Goal: Use online tool/utility: Utilize a website feature to perform a specific function

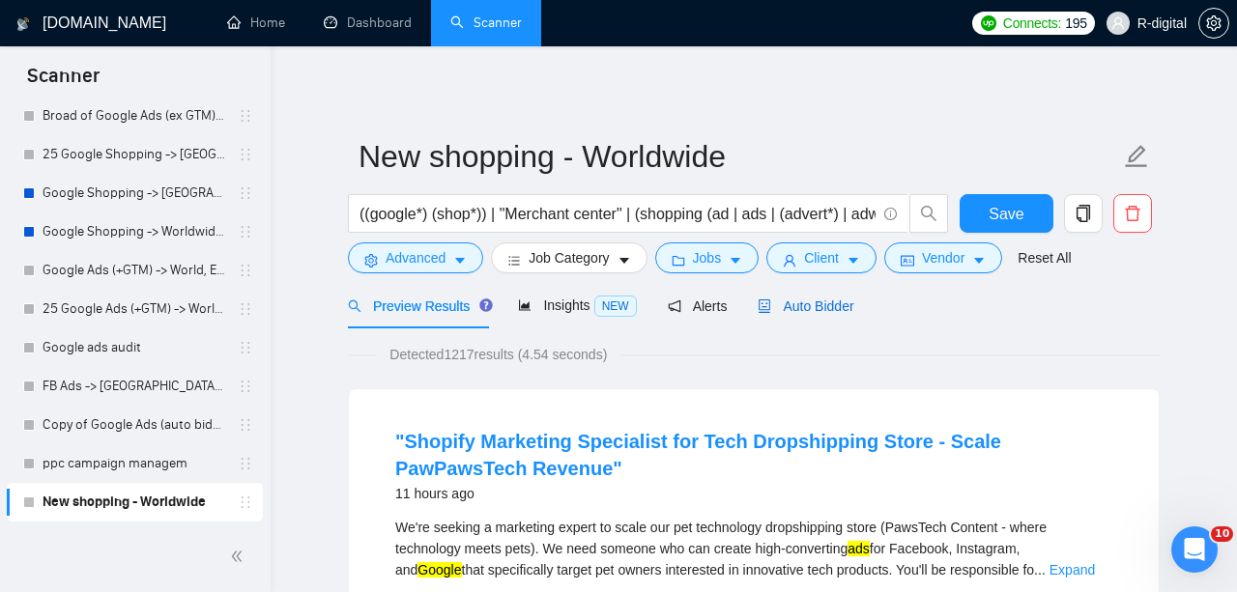
click at [800, 315] on div "Auto Bidder" at bounding box center [805, 306] width 96 height 21
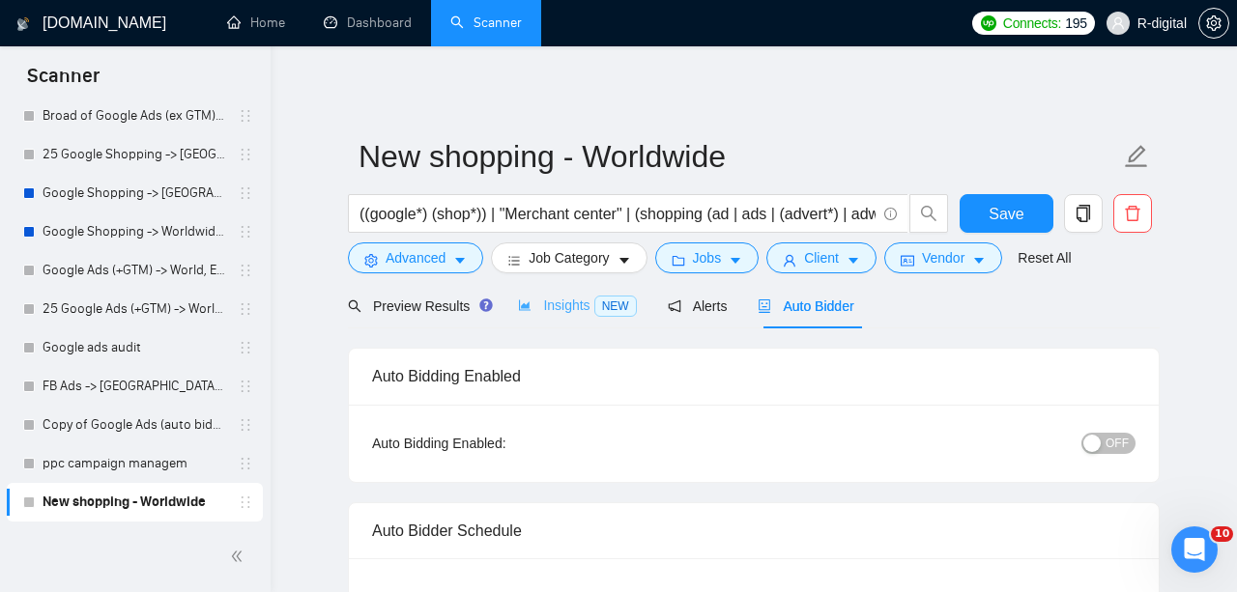
click at [563, 319] on div "Insights NEW" at bounding box center [577, 305] width 118 height 45
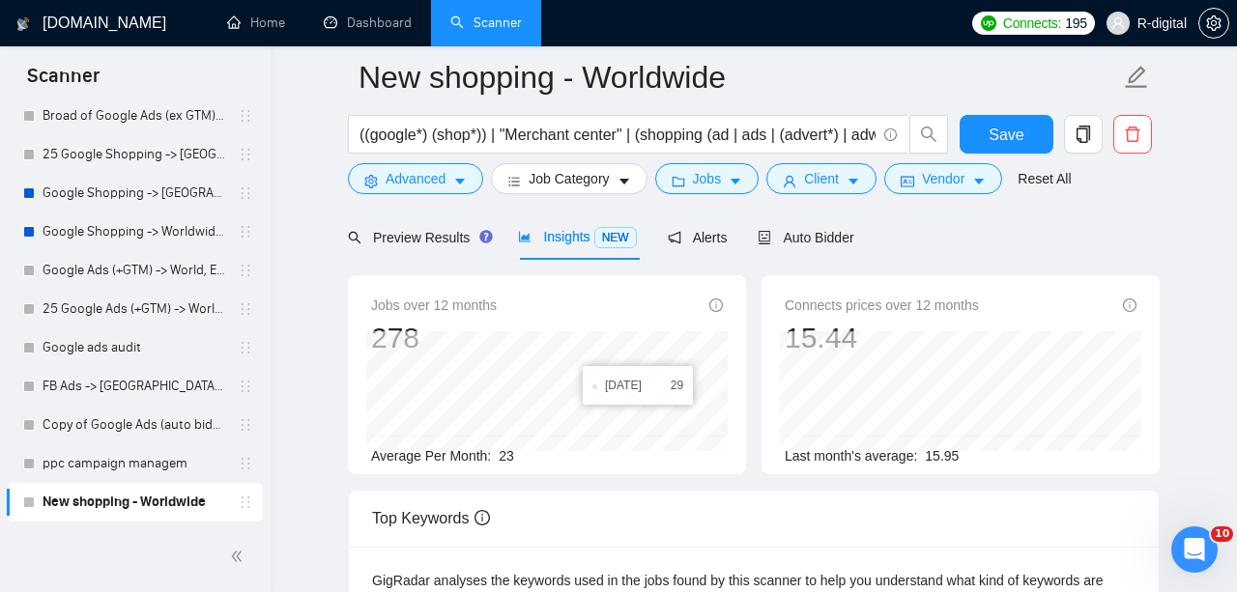
scroll to position [95, 0]
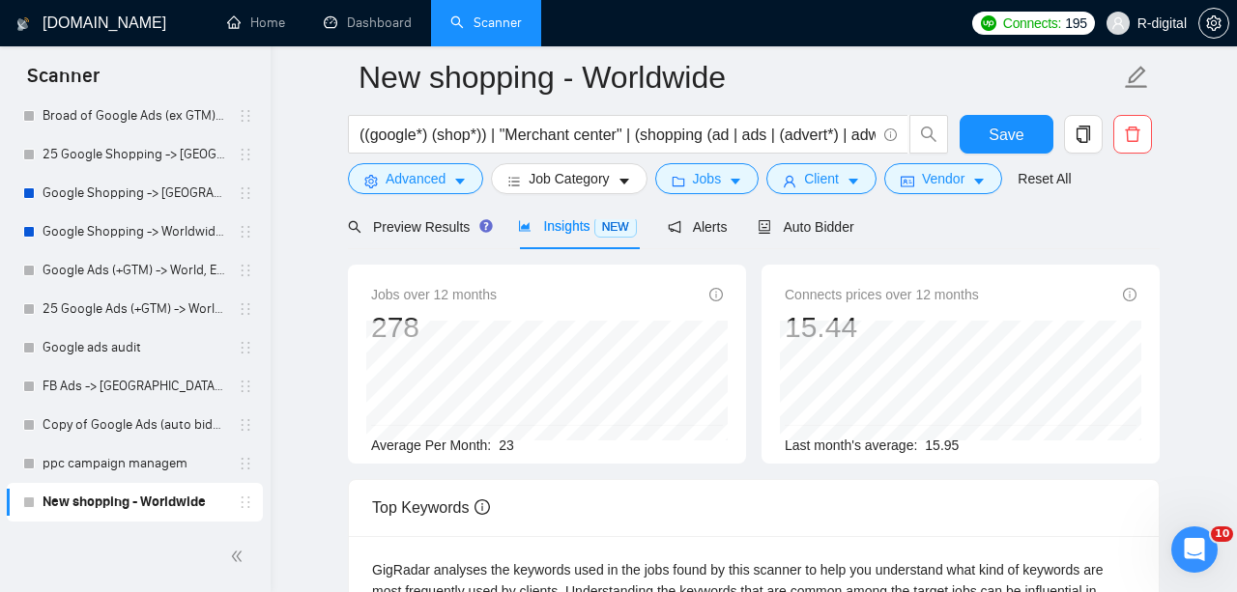
click at [422, 219] on div at bounding box center [753, 211] width 811 height 15
click at [419, 221] on span "Preview Results" at bounding box center [417, 226] width 139 height 15
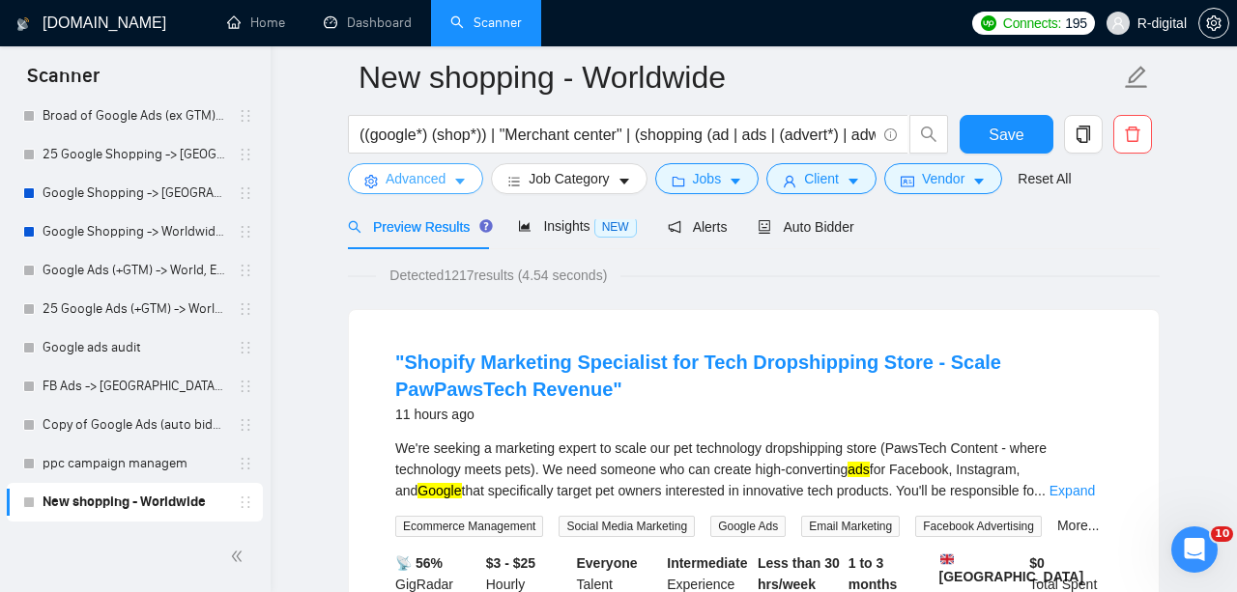
click at [440, 183] on span "Advanced" at bounding box center [415, 178] width 60 height 21
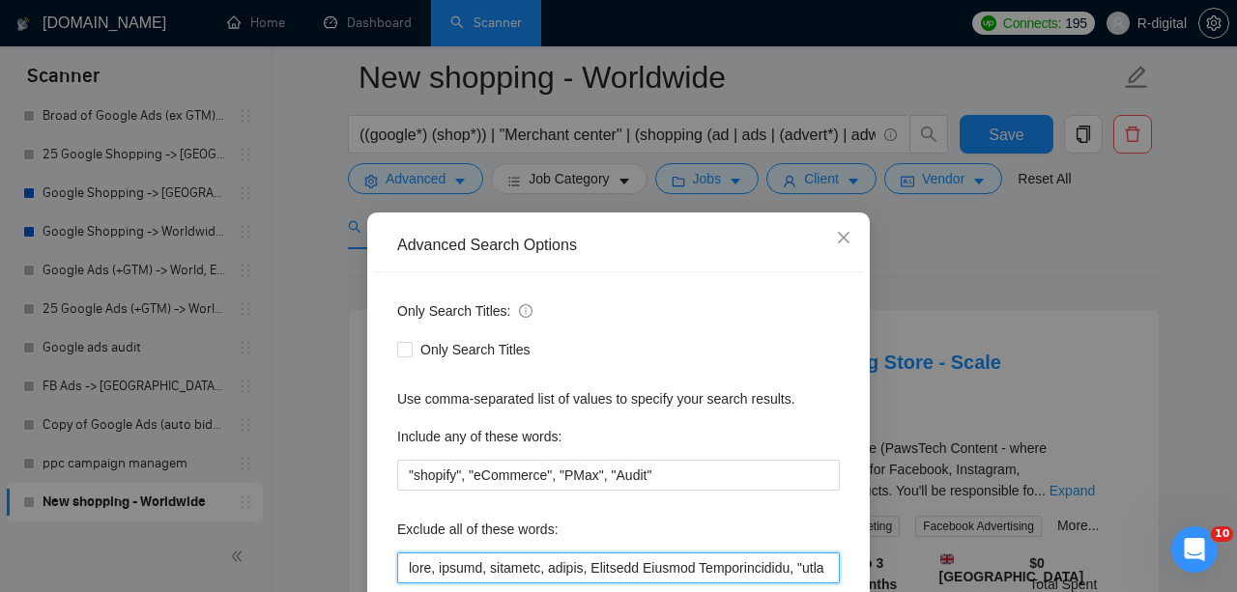
drag, startPoint x: 652, startPoint y: 462, endPoint x: 799, endPoint y: 429, distance: 150.5
click at [832, 514] on div "Exclude all of these words:" at bounding box center [618, 549] width 442 height 70
click at [764, 553] on input "text" at bounding box center [618, 568] width 442 height 31
drag, startPoint x: 765, startPoint y: 451, endPoint x: 901, endPoint y: 471, distance: 137.7
click at [901, 471] on div "Advanced Search Options Only Search Titles: Only Search Titles Use comma-separa…" at bounding box center [618, 296] width 1237 height 592
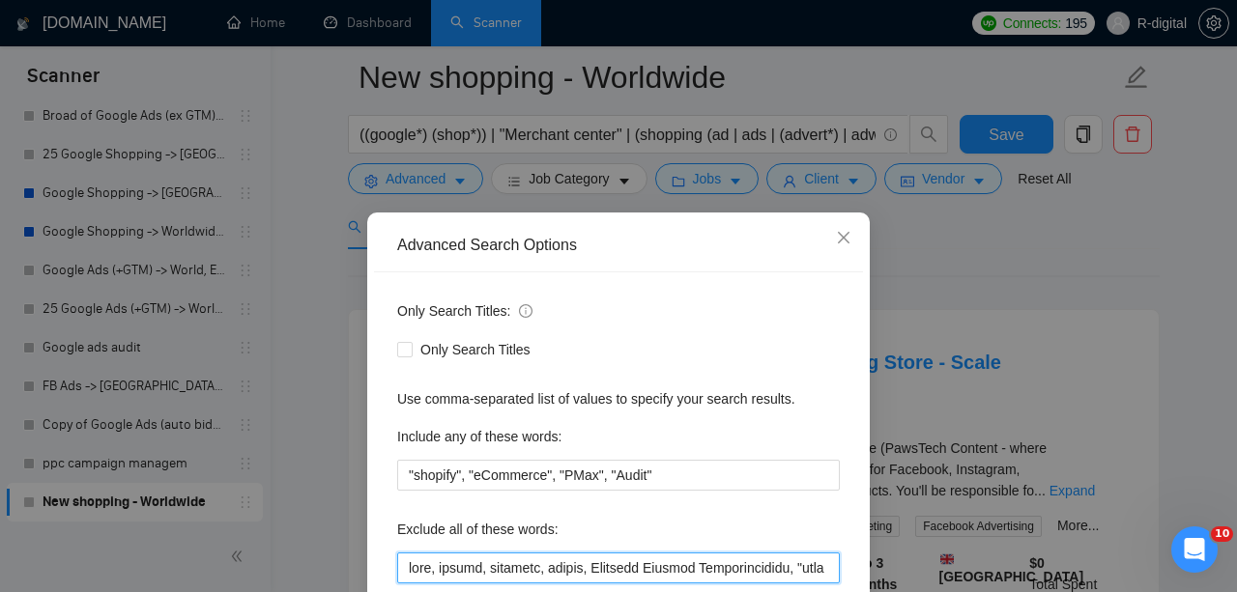
drag, startPoint x: 688, startPoint y: 589, endPoint x: 506, endPoint y: 460, distance: 223.0
click at [455, 553] on input "text" at bounding box center [618, 568] width 442 height 31
click at [487, 553] on input "text" at bounding box center [618, 568] width 442 height 31
click at [679, 553] on input "text" at bounding box center [618, 568] width 442 height 31
click at [790, 553] on input "text" at bounding box center [618, 568] width 442 height 31
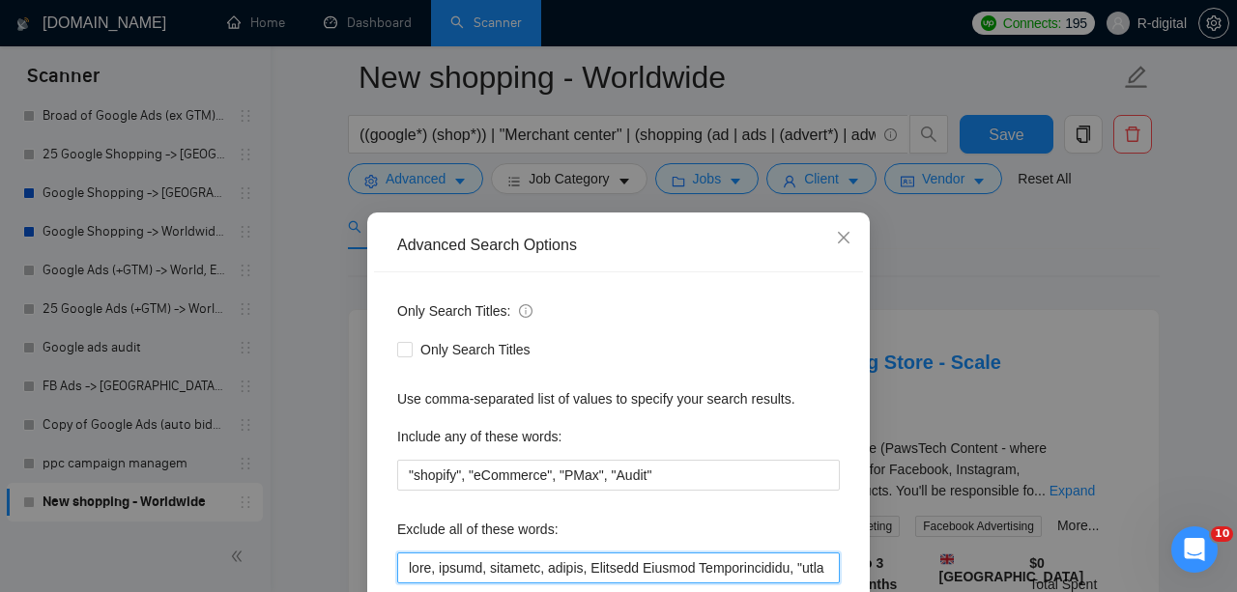
scroll to position [212, 0]
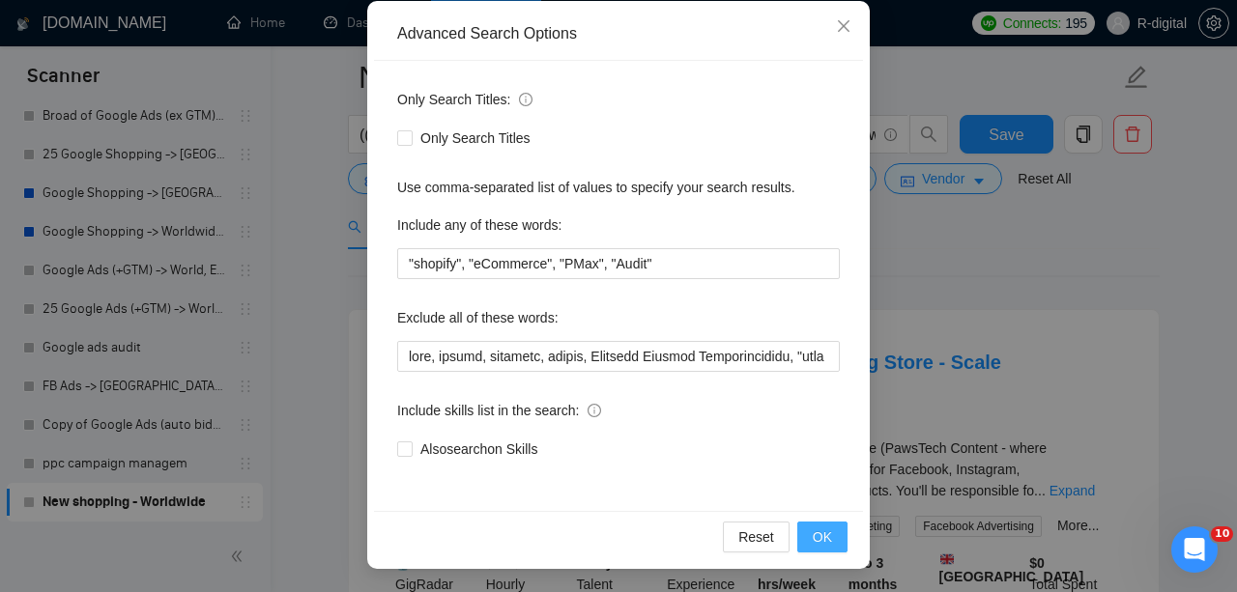
click at [836, 539] on button "OK" at bounding box center [822, 537] width 50 height 31
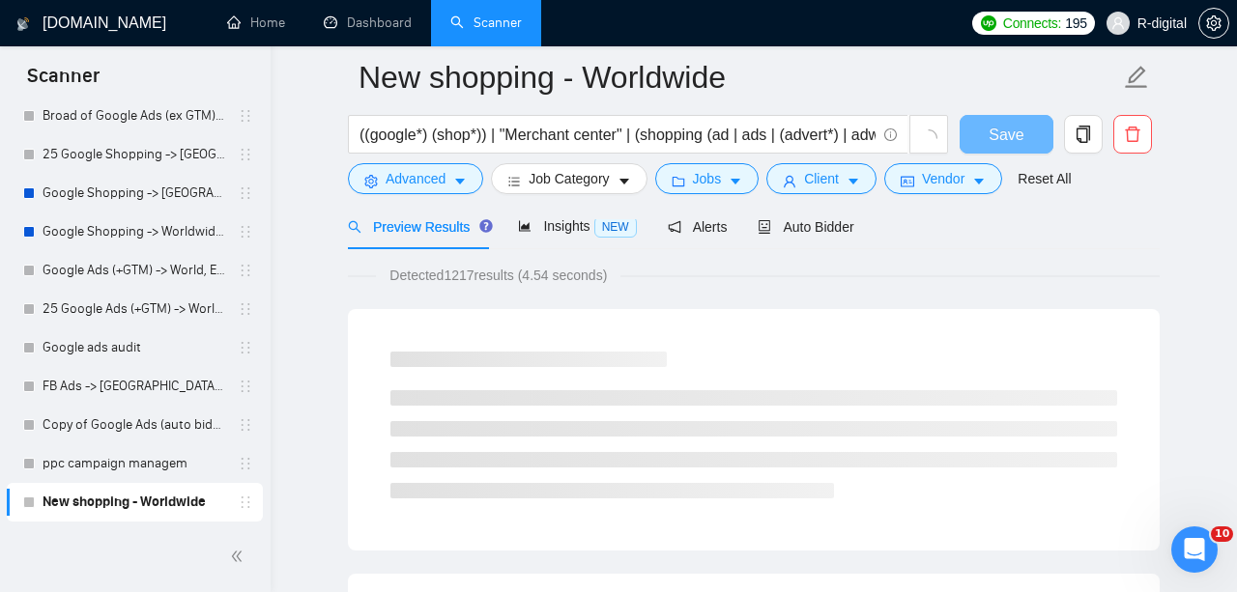
scroll to position [0, 0]
click at [361, 177] on button "Advanced" at bounding box center [415, 178] width 135 height 31
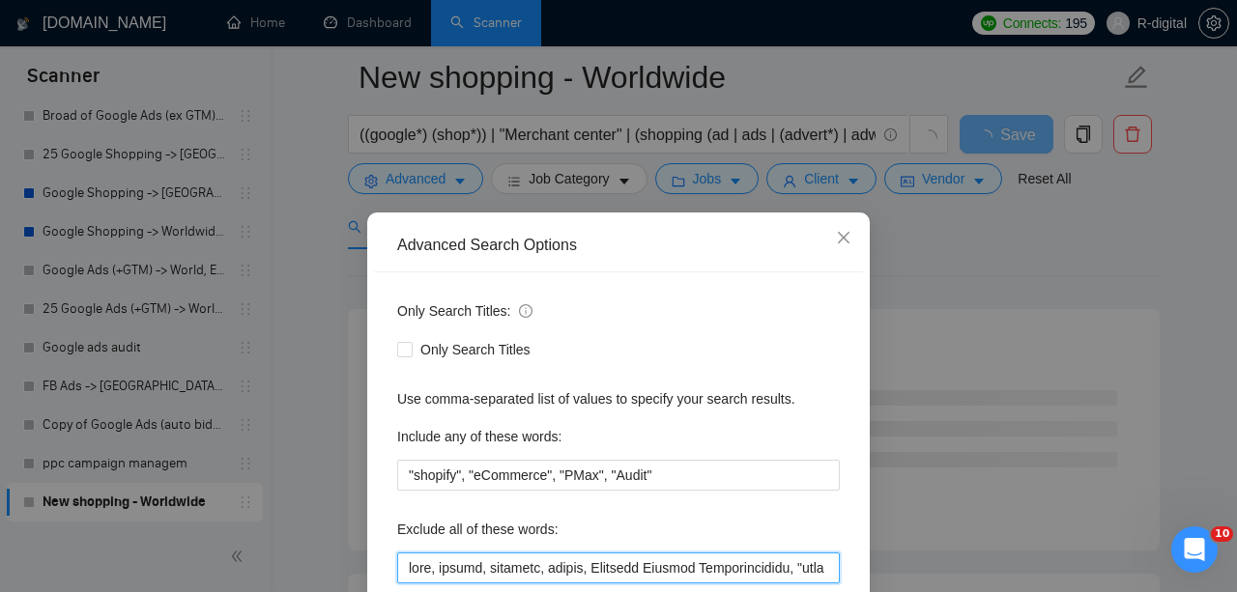
click at [700, 553] on input "text" at bounding box center [618, 568] width 442 height 31
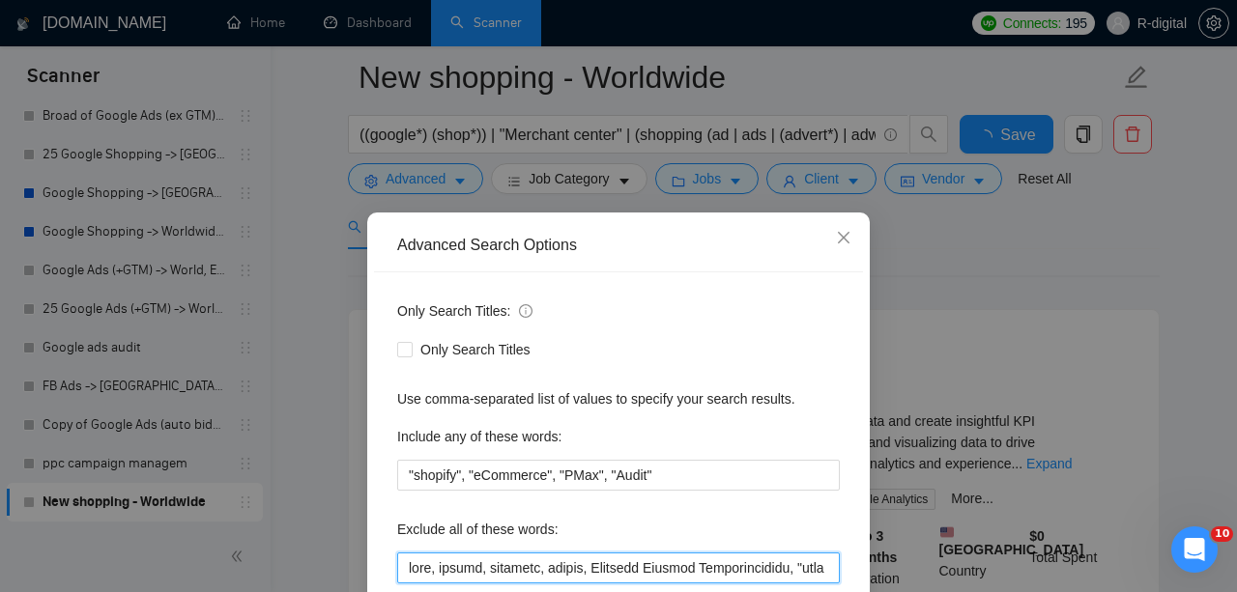
drag, startPoint x: 740, startPoint y: 455, endPoint x: 816, endPoint y: 458, distance: 76.4
click at [816, 553] on input "text" at bounding box center [618, 568] width 442 height 31
click at [797, 553] on input "text" at bounding box center [618, 568] width 442 height 31
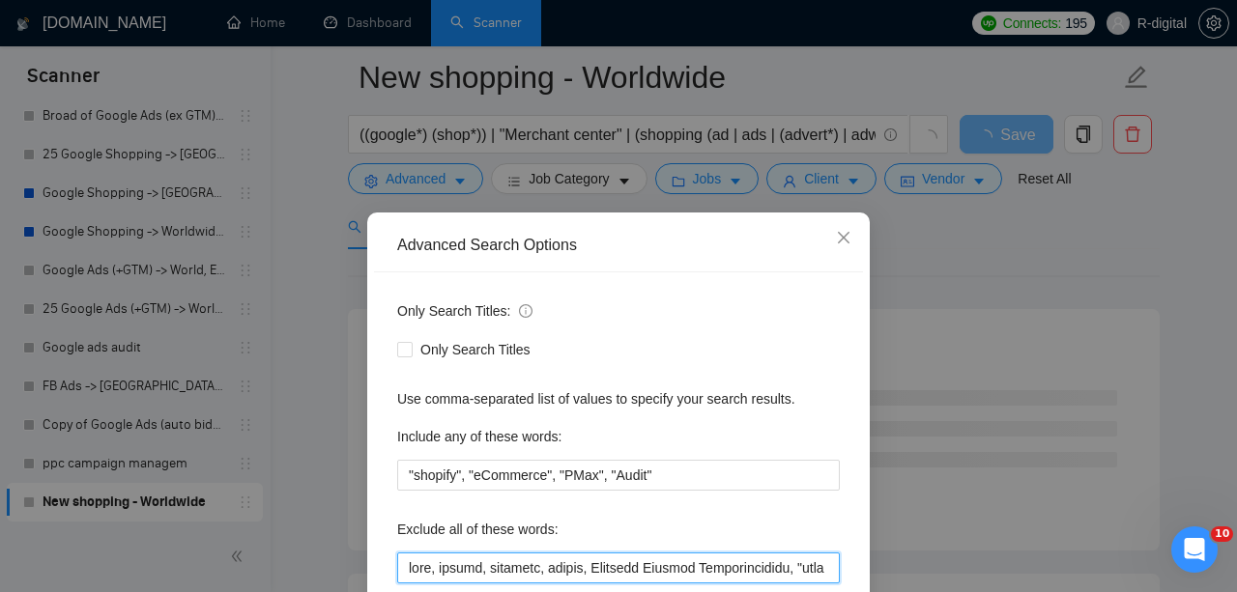
scroll to position [212, 0]
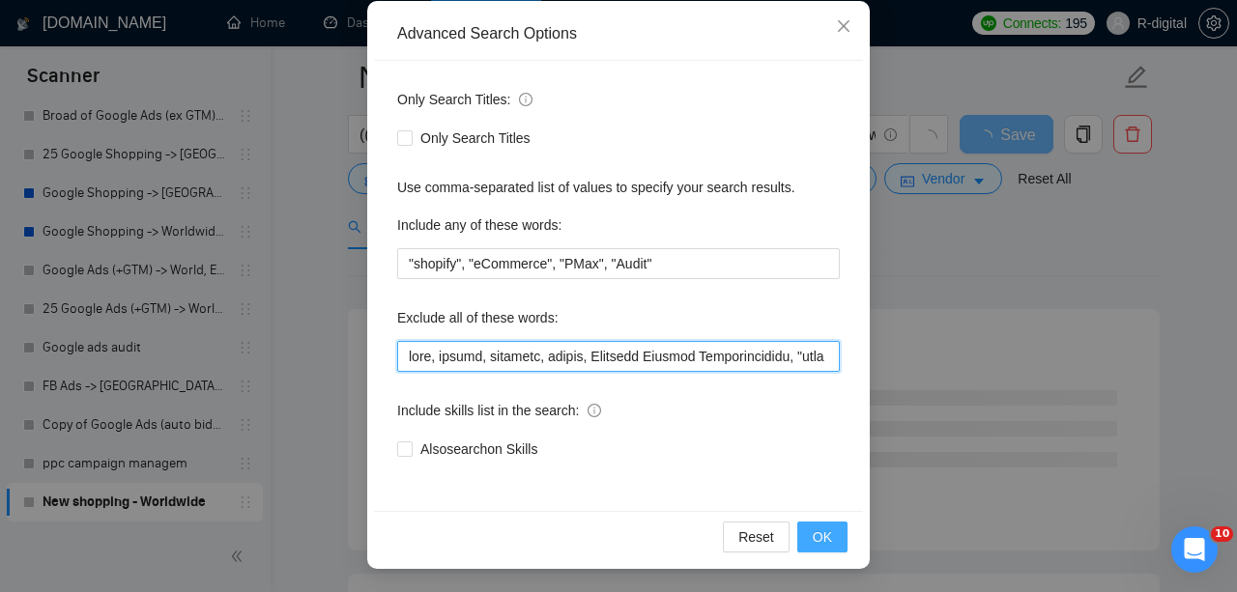
type input "code, coding, designer, design, Customer Service Representative, "sell my", cre…"
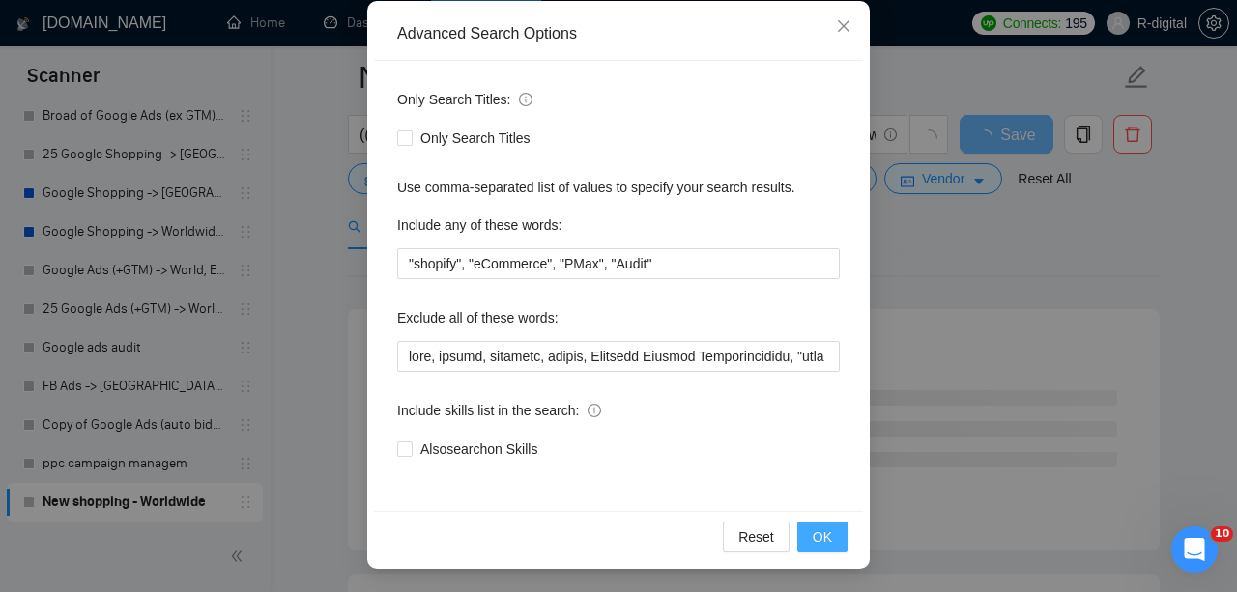
click at [832, 534] on button "OK" at bounding box center [822, 537] width 50 height 31
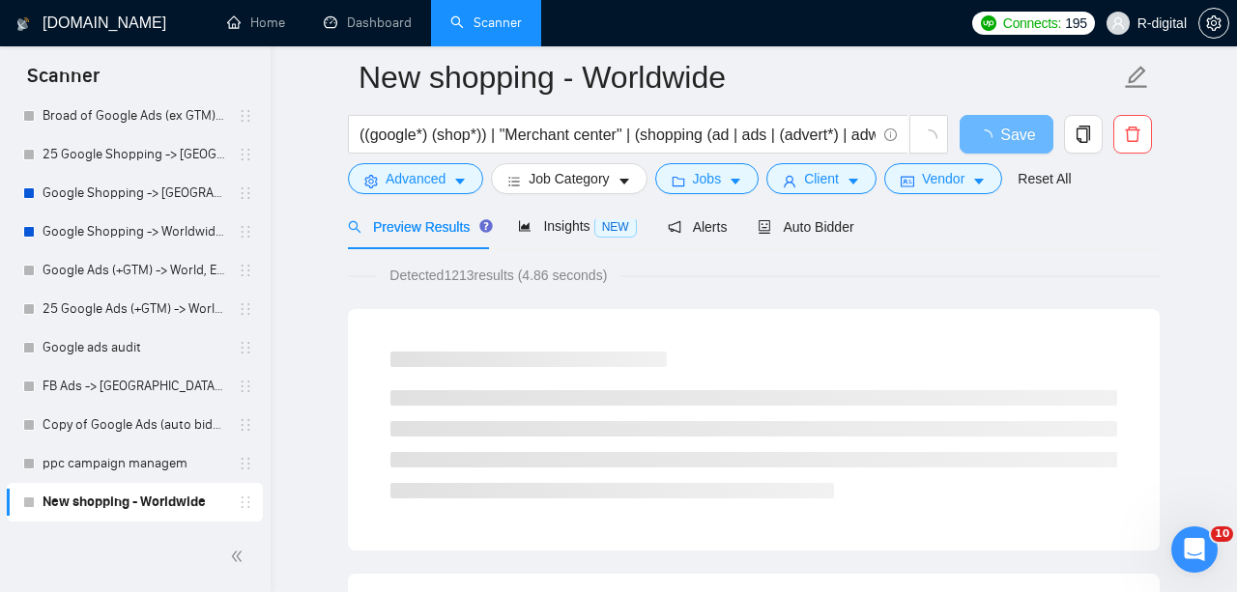
scroll to position [0, 0]
